Goal: Information Seeking & Learning: Learn about a topic

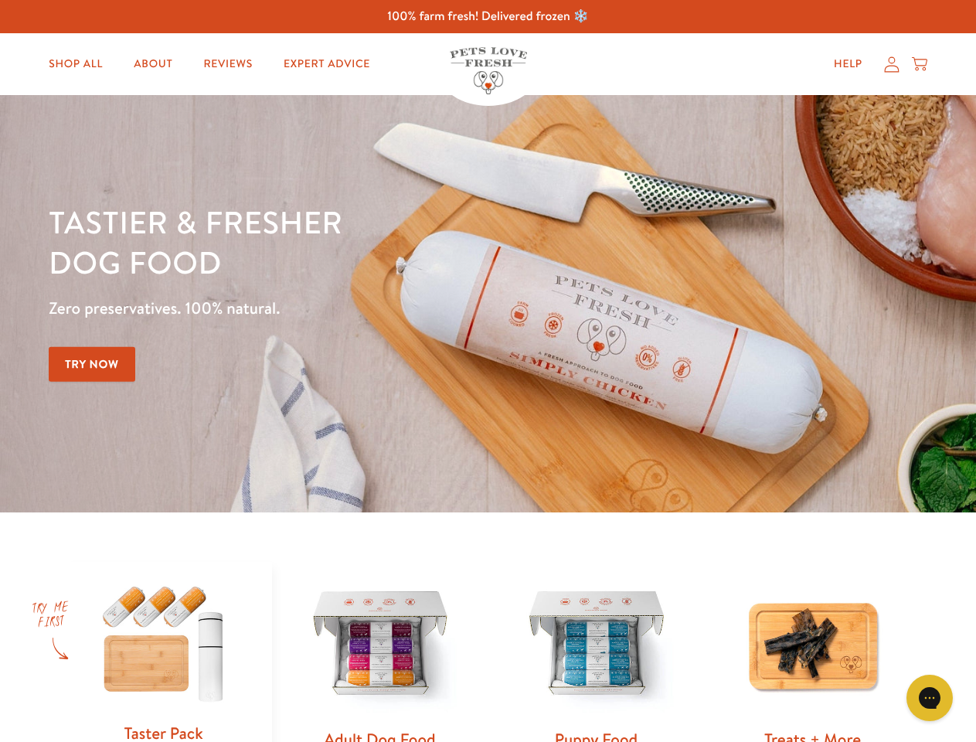
click at [488, 371] on div "Tastier & fresher dog food Zero preservatives. 100% natural. Try Now" at bounding box center [342, 304] width 586 height 204
click at [930, 698] on icon "Gorgias live chat" at bounding box center [929, 697] width 15 height 15
